Goal: Book appointment/travel/reservation

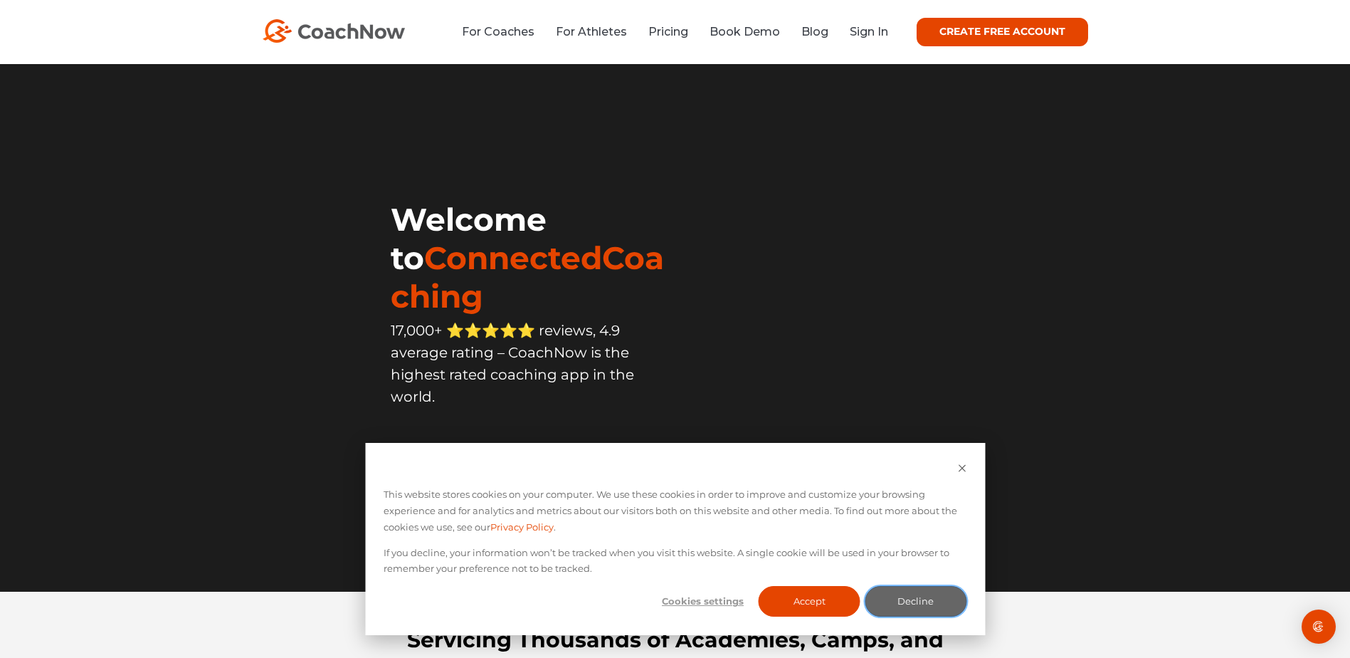
click at [934, 602] on button "Decline" at bounding box center [916, 601] width 102 height 31
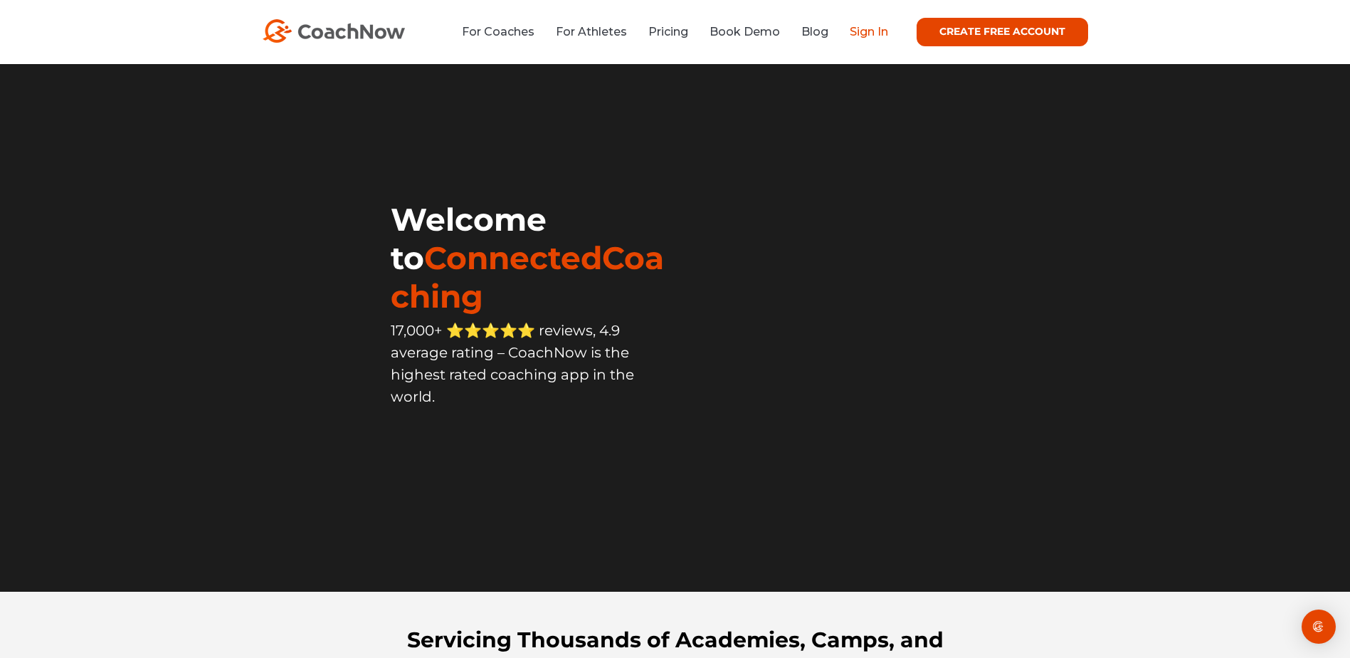
click at [873, 36] on link "Sign In" at bounding box center [869, 32] width 38 height 14
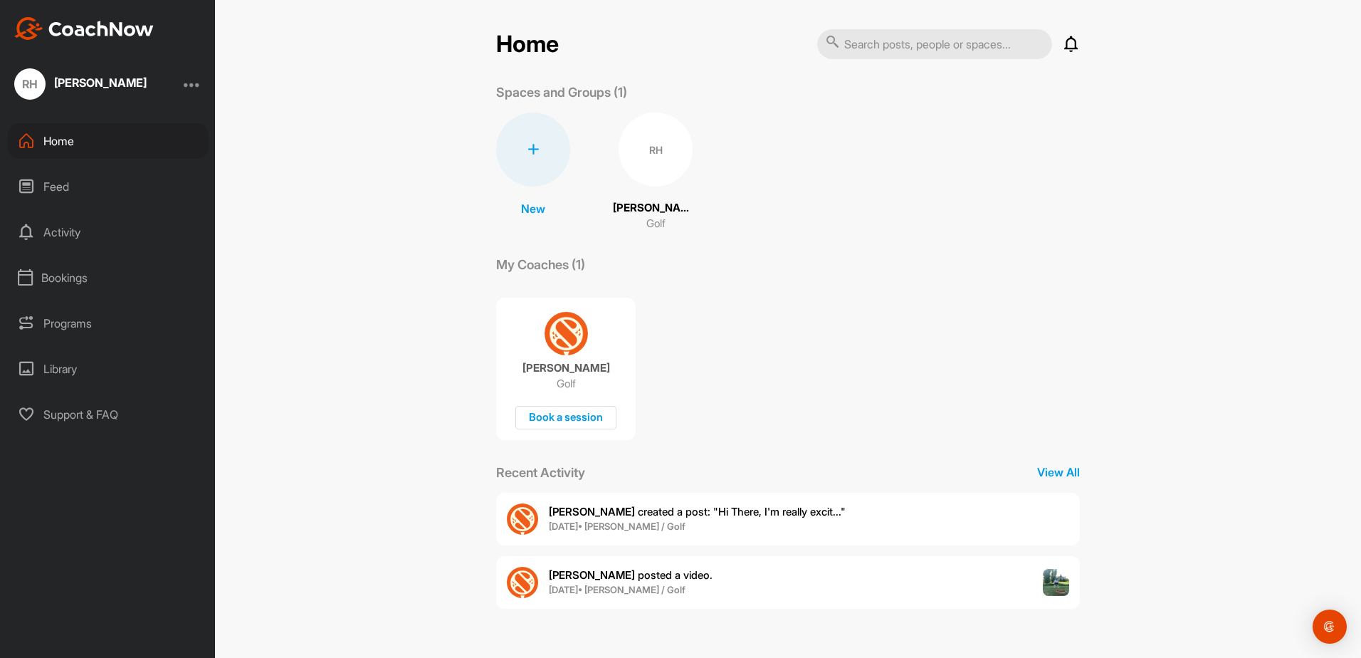
click at [56, 278] on div "Bookings" at bounding box center [108, 278] width 201 height 36
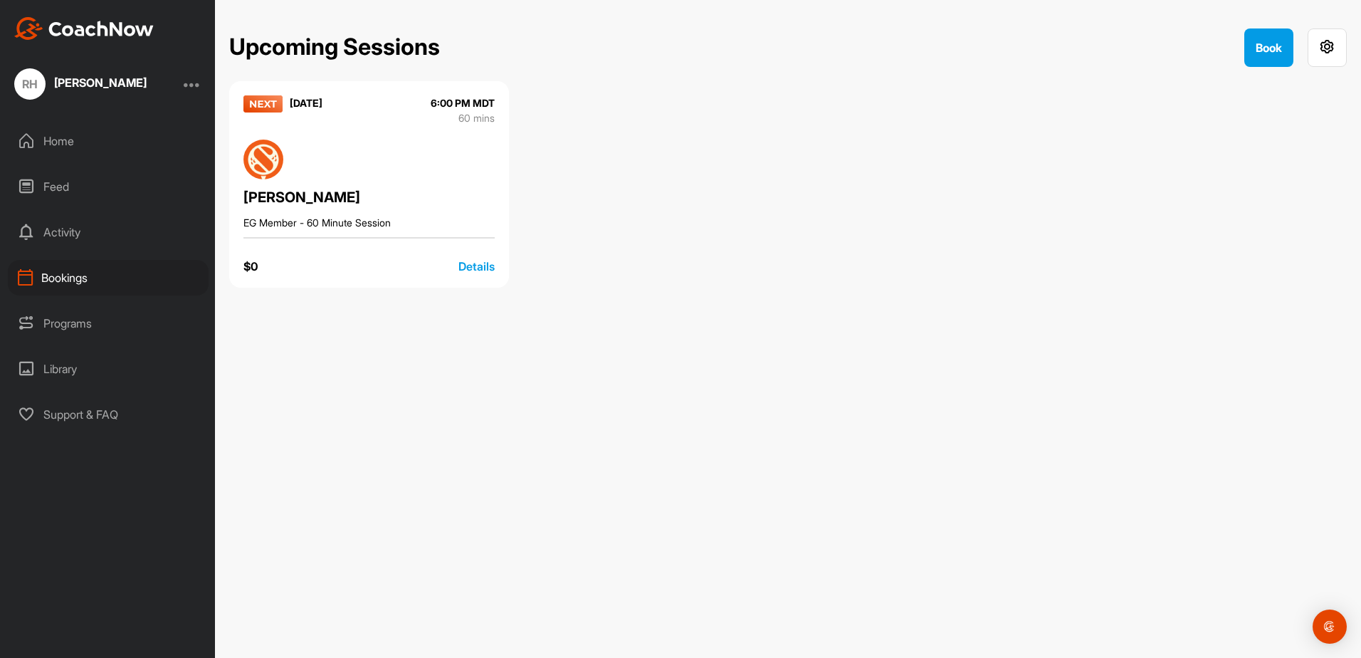
click at [483, 266] on div "Details" at bounding box center [476, 266] width 36 height 17
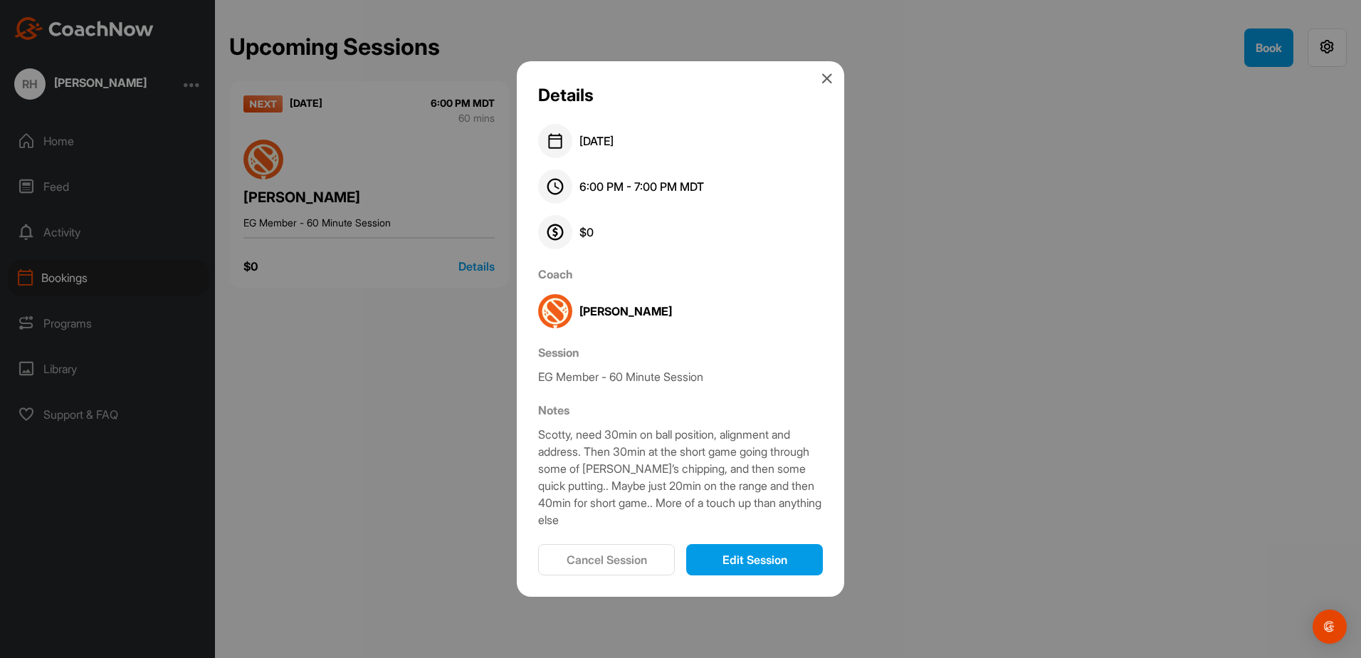
click at [611, 563] on button "Cancel Session" at bounding box center [606, 559] width 137 height 31
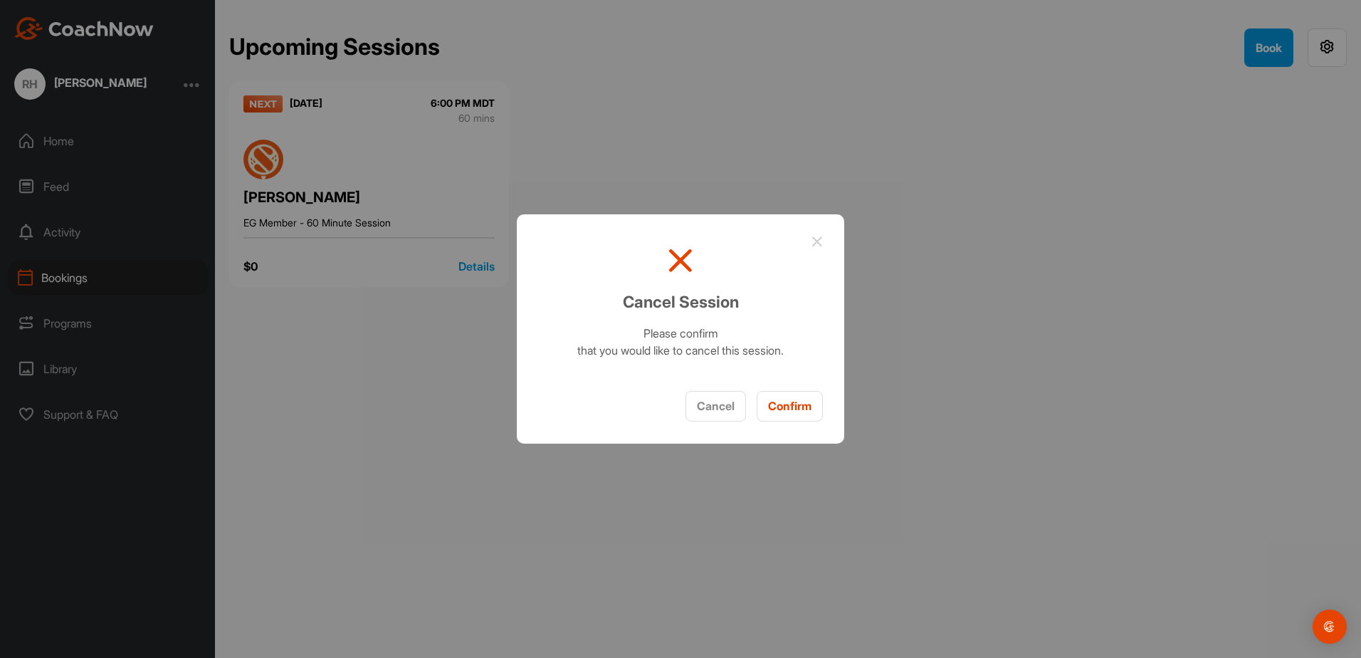
click at [796, 392] on button "Confirm" at bounding box center [790, 406] width 66 height 31
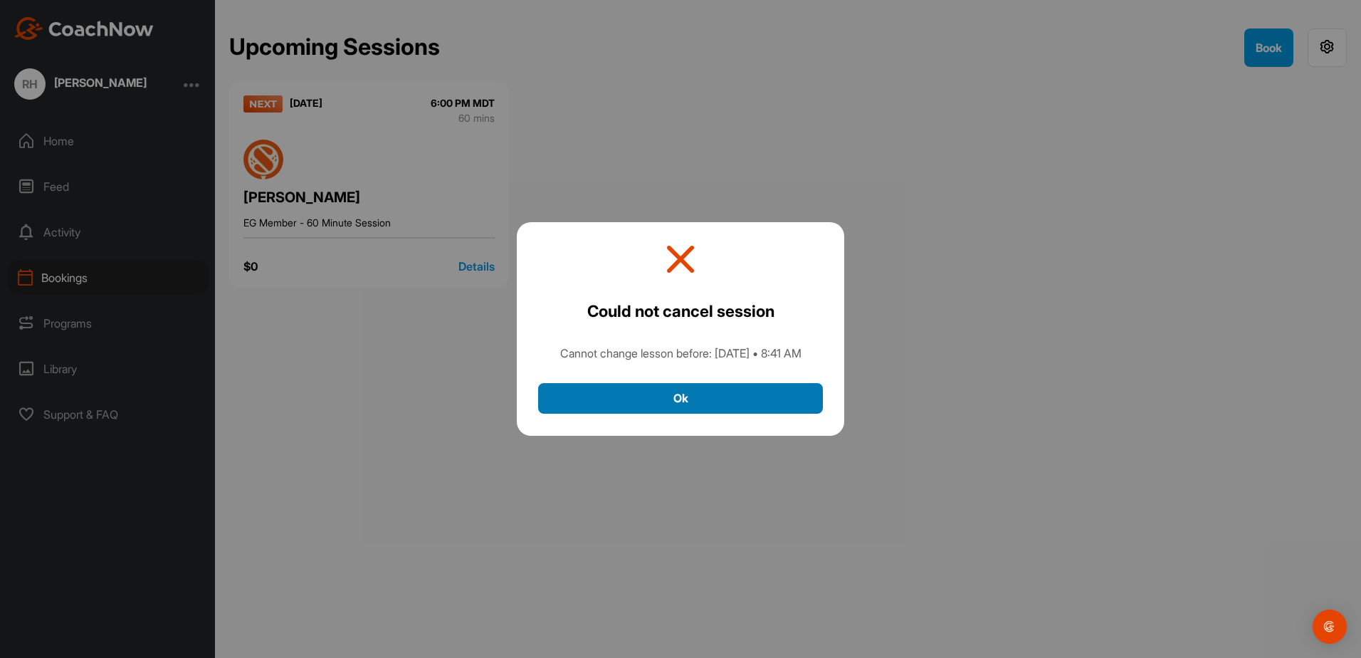
click at [796, 406] on button "Ok" at bounding box center [680, 398] width 285 height 31
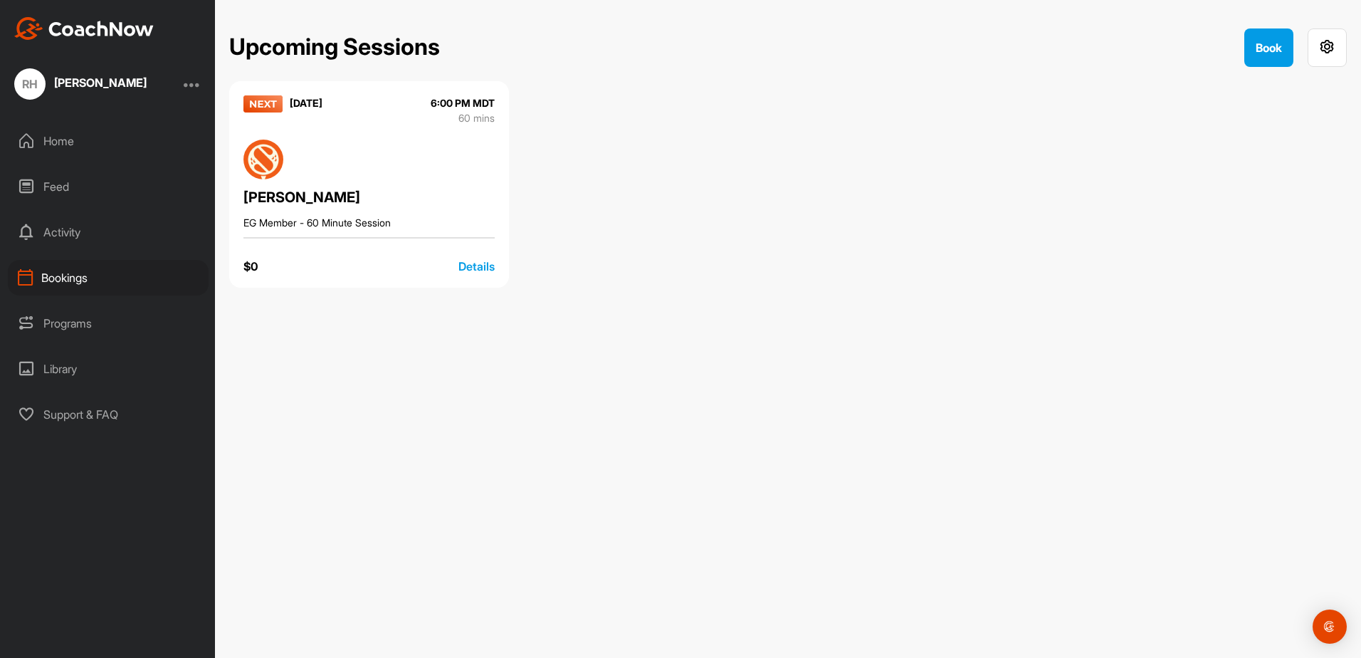
click at [476, 265] on div "Details" at bounding box center [476, 266] width 36 height 17
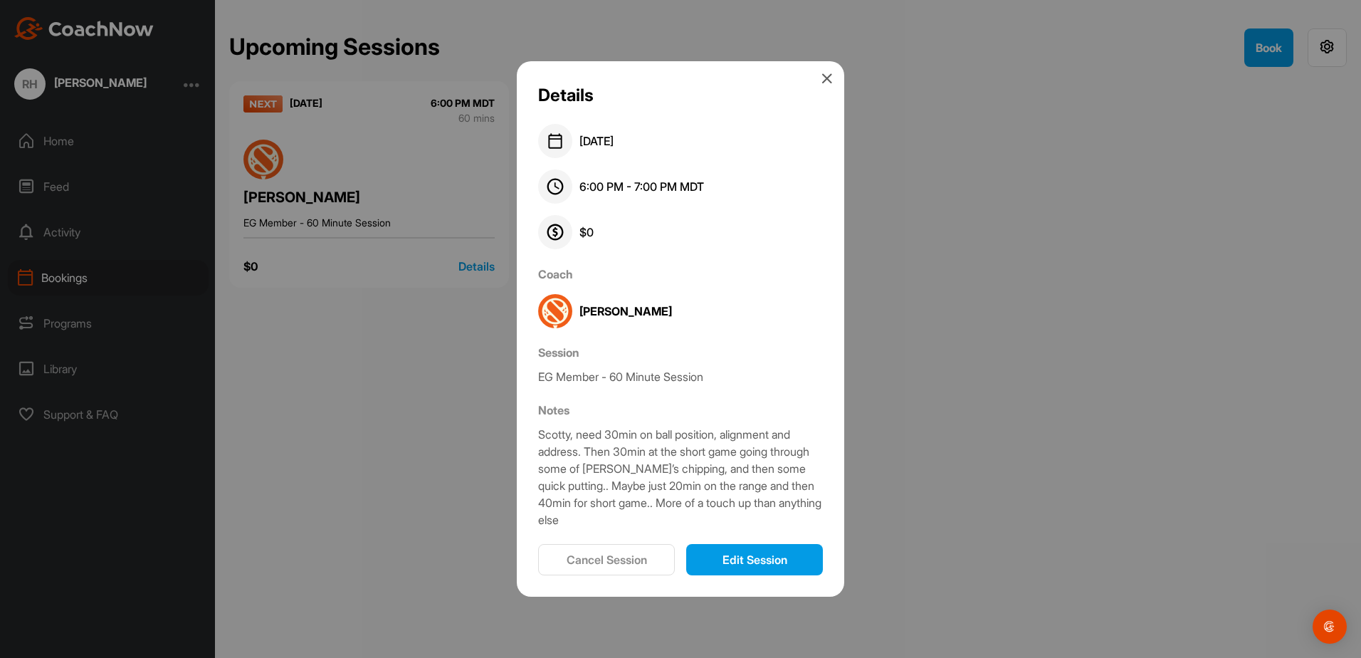
click at [643, 568] on button "Cancel Session" at bounding box center [606, 559] width 137 height 31
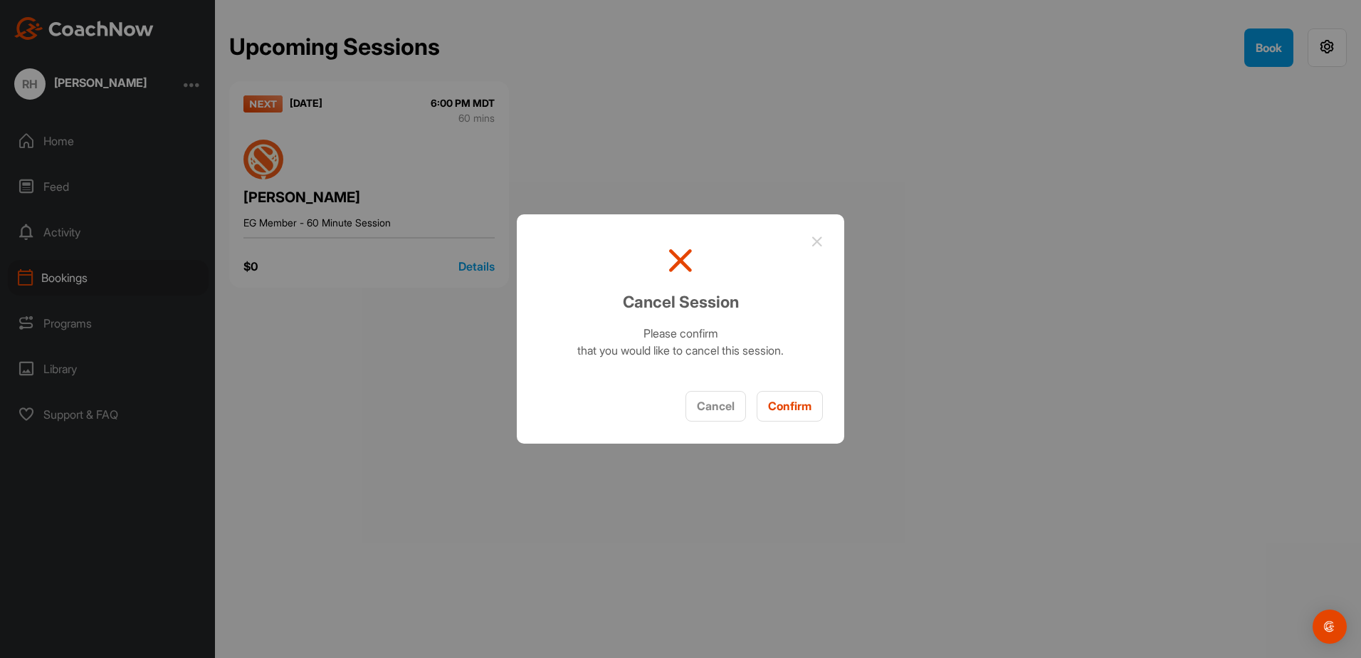
click at [793, 406] on button "Confirm" at bounding box center [790, 406] width 66 height 31
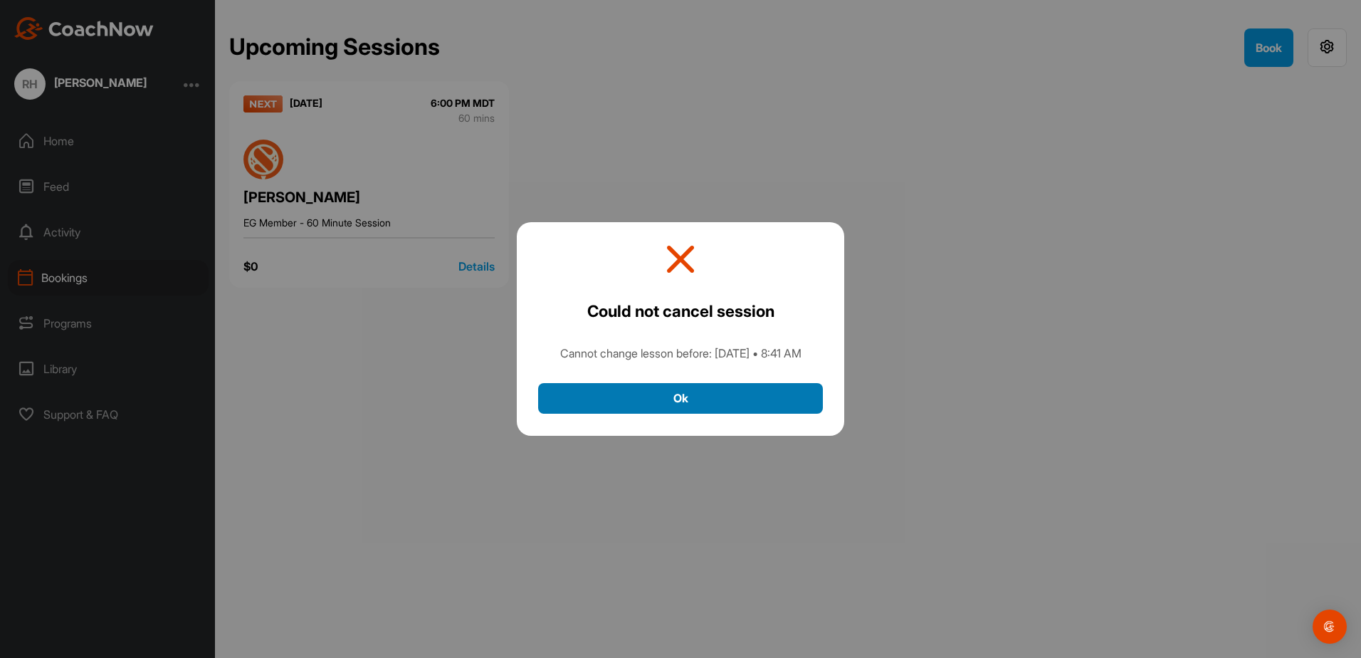
click at [754, 407] on button "Ok" at bounding box center [680, 398] width 285 height 31
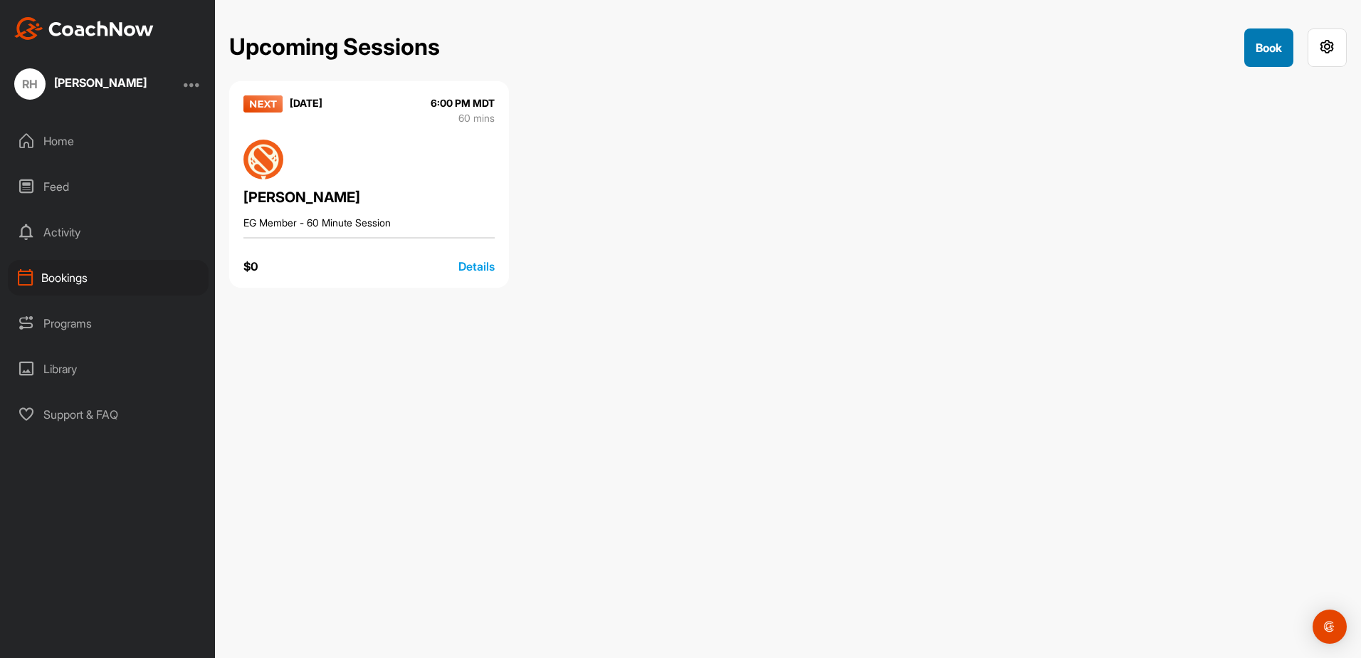
click at [1277, 56] on button "Book" at bounding box center [1268, 47] width 49 height 38
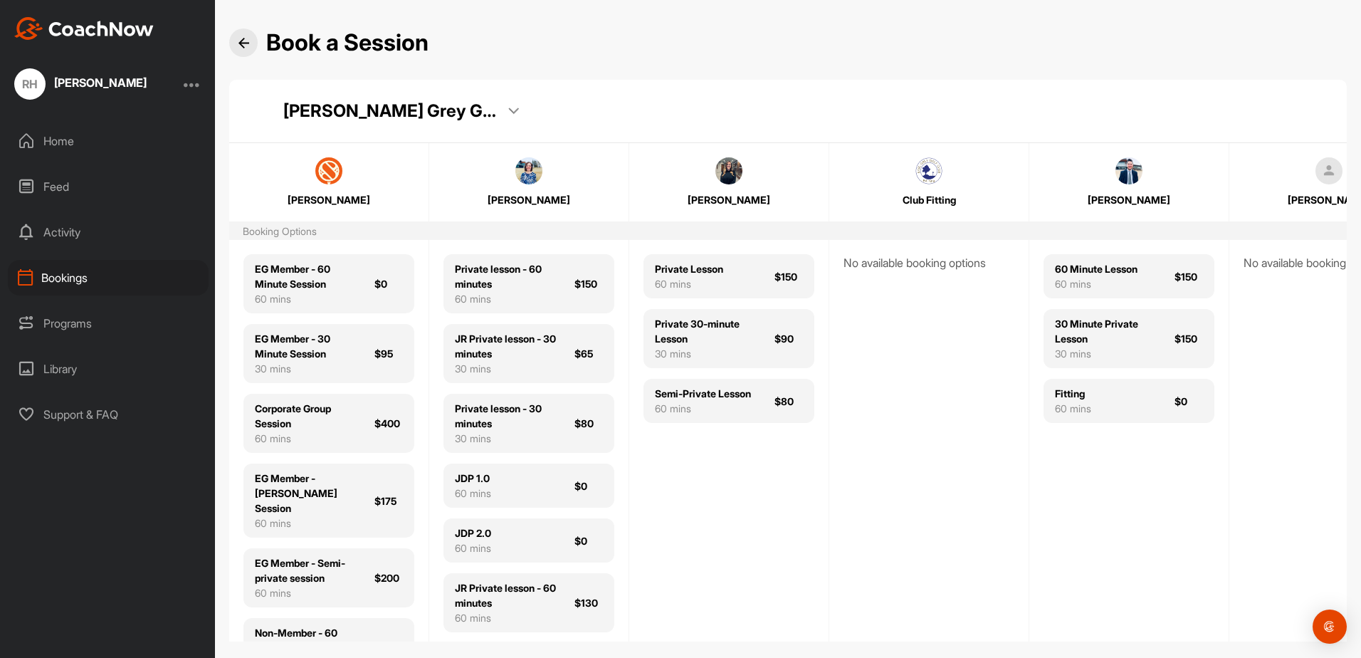
scroll to position [27, 0]
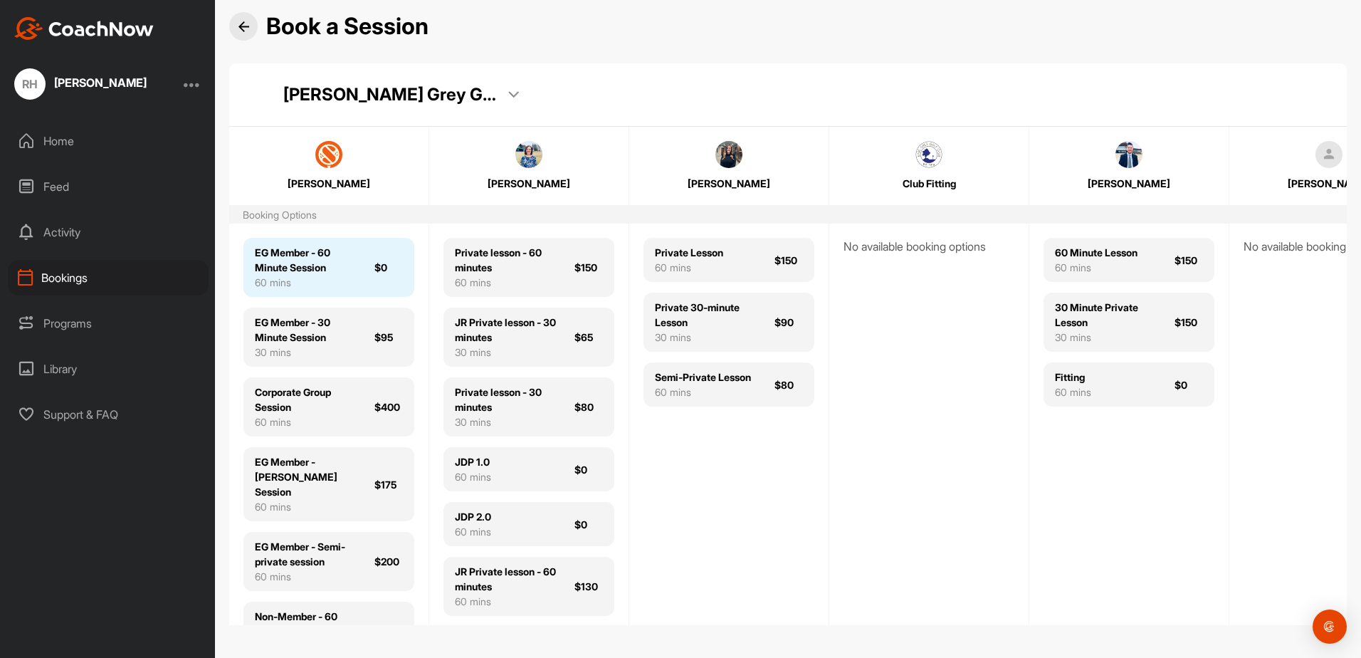
click at [307, 254] on div "EG Member - 60 Minute Session" at bounding box center [306, 260] width 102 height 30
